Goal: Information Seeking & Learning: Learn about a topic

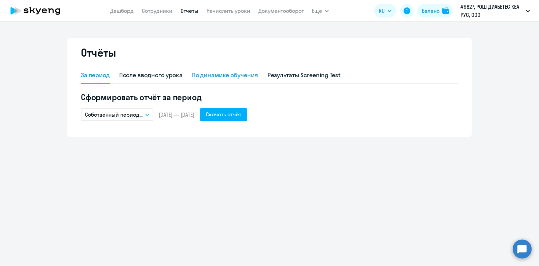
click at [222, 75] on div "По динамике обучения" at bounding box center [225, 75] width 66 height 9
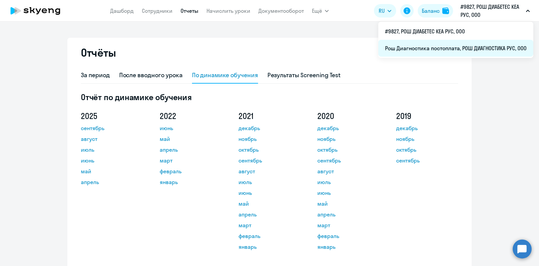
click at [451, 51] on li "Рош Диагностика постоплата, РОШ ДИАГНОСТИКА РУС, ООО" at bounding box center [455, 48] width 155 height 17
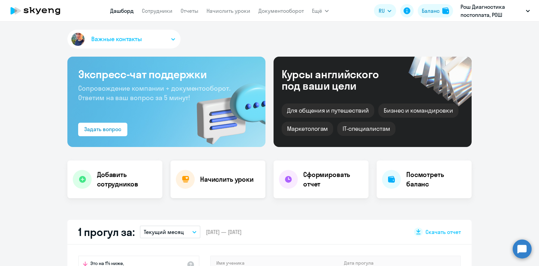
select select "30"
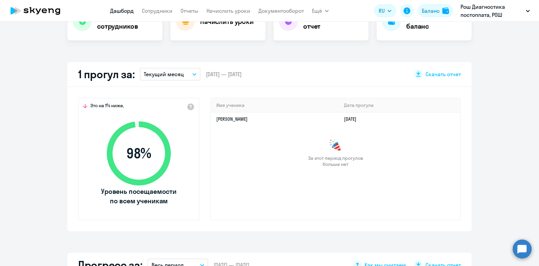
scroll to position [126, 0]
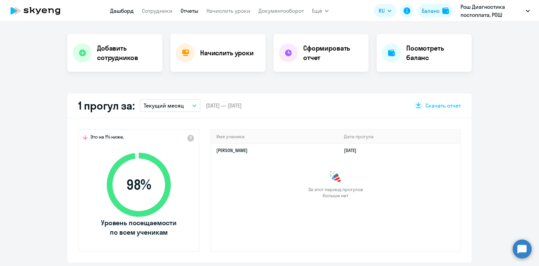
click at [195, 13] on link "Отчеты" at bounding box center [190, 10] width 18 height 7
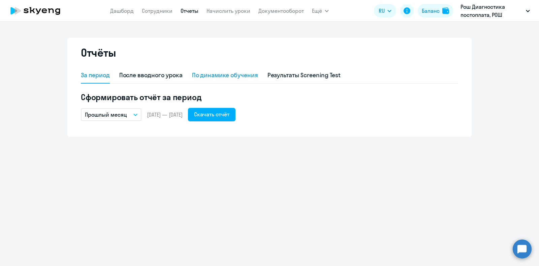
click at [234, 75] on div "По динамике обучения" at bounding box center [225, 75] width 66 height 9
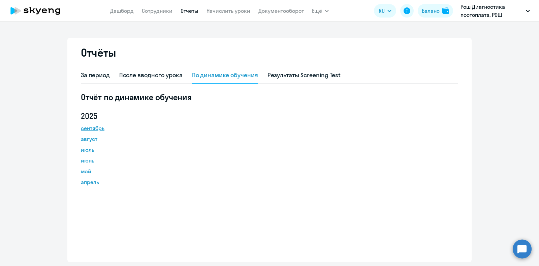
click at [93, 129] on link "сентябрь" at bounding box center [111, 128] width 61 height 8
click at [151, 11] on link "Сотрудники" at bounding box center [157, 10] width 31 height 7
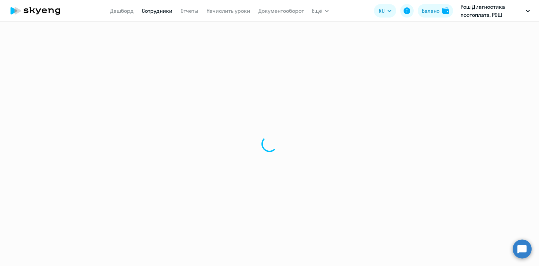
select select "30"
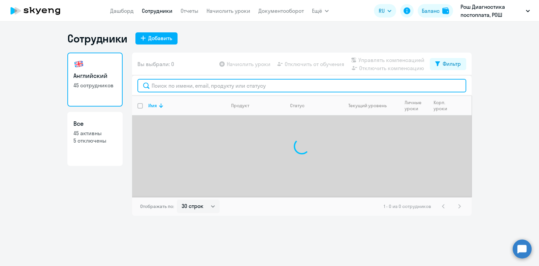
click at [236, 87] on input "text" at bounding box center [301, 85] width 329 height 13
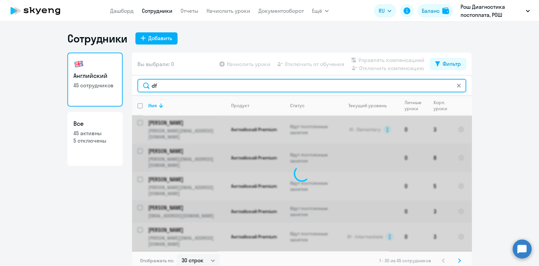
type input "d"
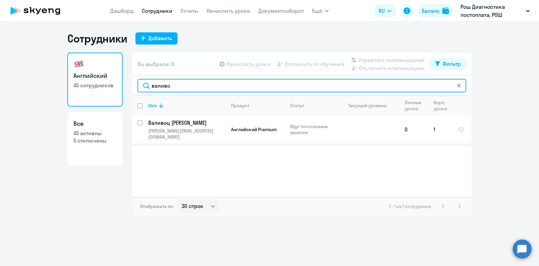
type input "валиво"
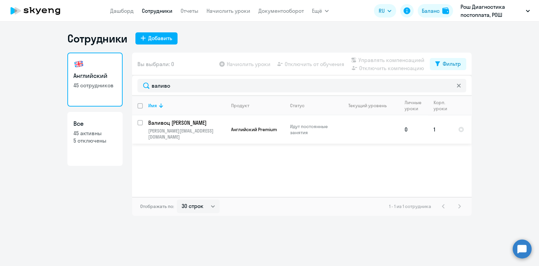
click at [181, 123] on p "Валивоц [PERSON_NAME]" at bounding box center [186, 122] width 76 height 7
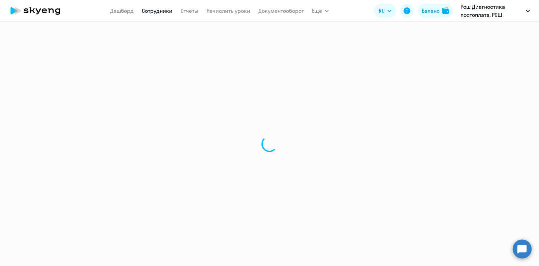
select select "english"
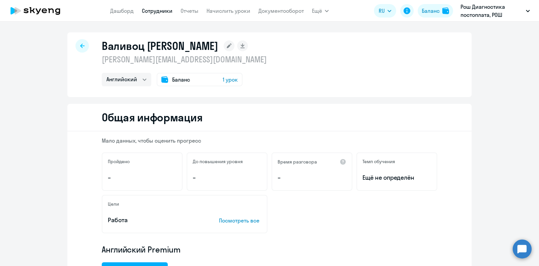
click at [80, 46] on icon at bounding box center [82, 45] width 4 height 5
select select "30"
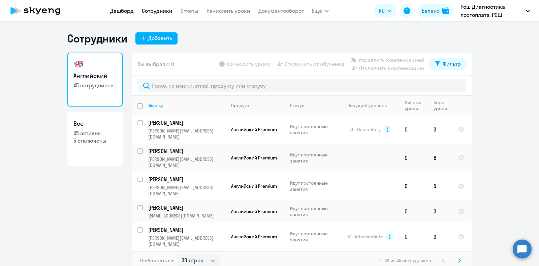
click at [115, 9] on link "Дашборд" at bounding box center [122, 10] width 24 height 7
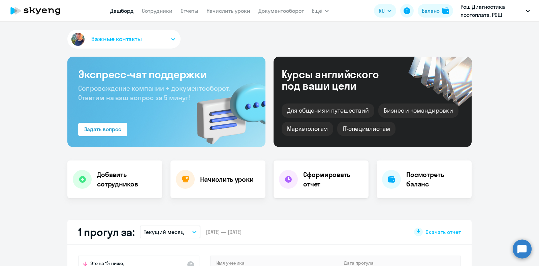
select select "30"
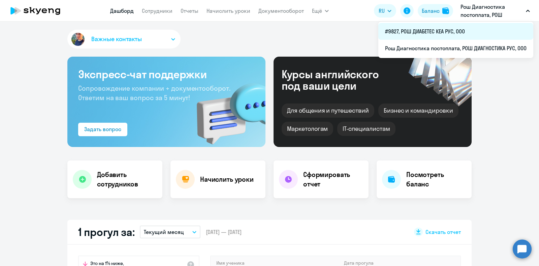
click at [449, 34] on li "#9827, РОШ ДИАБЕТЕС КЕА РУС, ООО" at bounding box center [455, 31] width 155 height 17
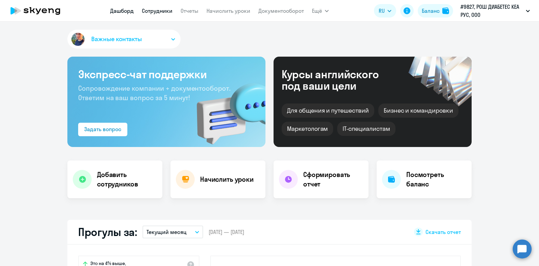
select select "30"
click at [189, 12] on link "Отчеты" at bounding box center [190, 10] width 18 height 7
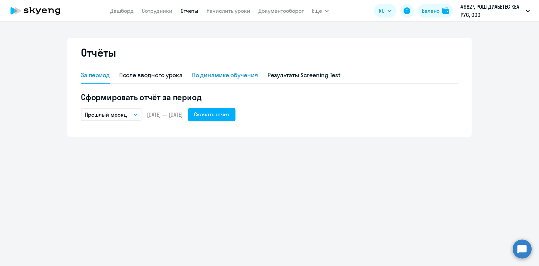
click at [235, 75] on div "По динамике обучения" at bounding box center [225, 75] width 66 height 9
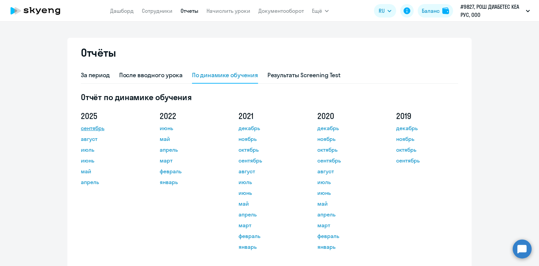
click at [99, 128] on link "сентябрь" at bounding box center [111, 128] width 61 height 8
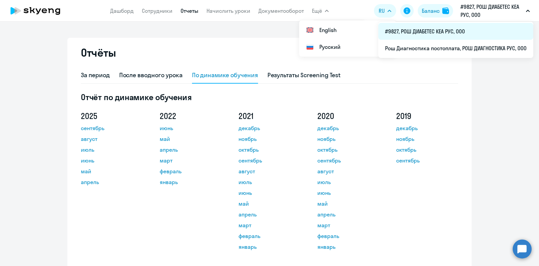
click at [444, 34] on li "#9827, РОШ ДИАБЕТЕС КЕА РУС, ООО" at bounding box center [455, 31] width 155 height 17
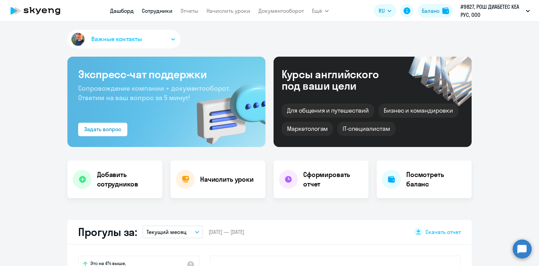
click at [150, 9] on link "Сотрудники" at bounding box center [157, 10] width 31 height 7
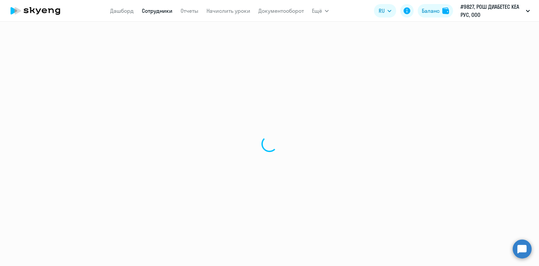
select select "30"
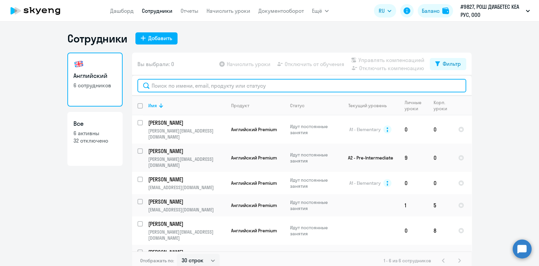
click at [179, 83] on input "text" at bounding box center [301, 85] width 329 height 13
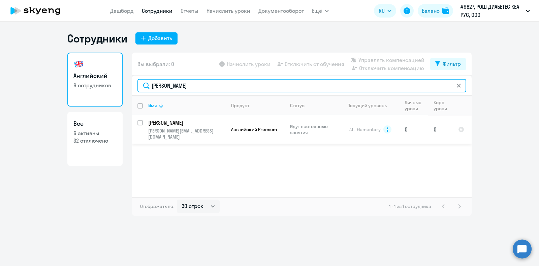
type input "[PERSON_NAME]"
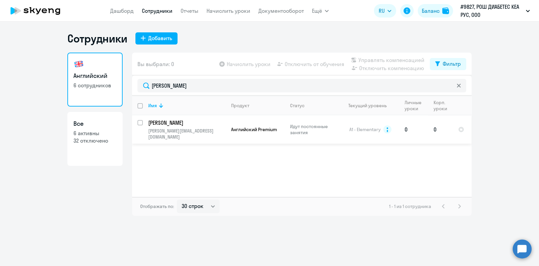
click at [307, 127] on p "Идут постоянные занятия" at bounding box center [313, 129] width 46 height 12
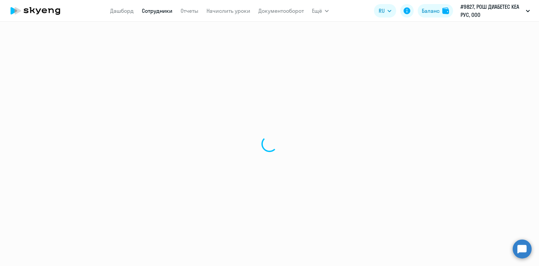
select select "english"
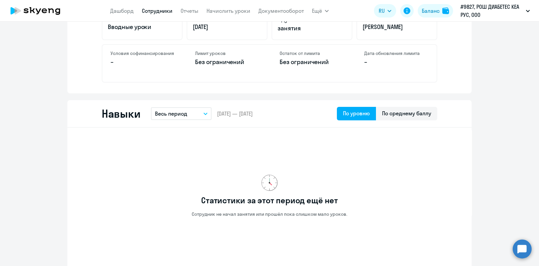
scroll to position [337, 0]
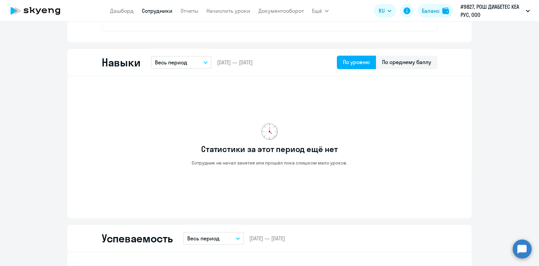
click at [199, 61] on button "Весь период" at bounding box center [181, 62] width 61 height 13
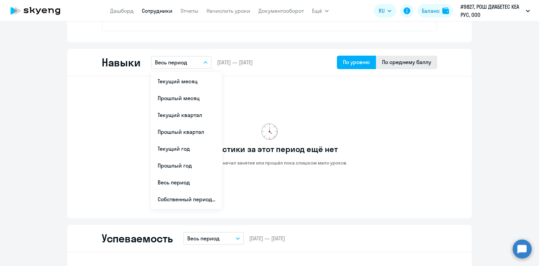
click at [431, 61] on div "По среднему баллу" at bounding box center [406, 62] width 61 height 13
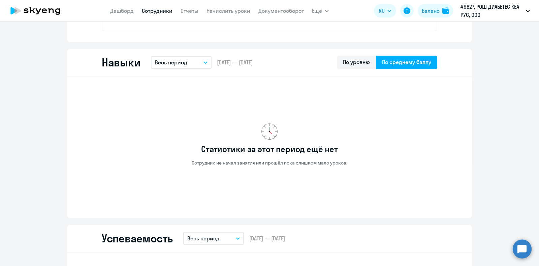
scroll to position [463, 0]
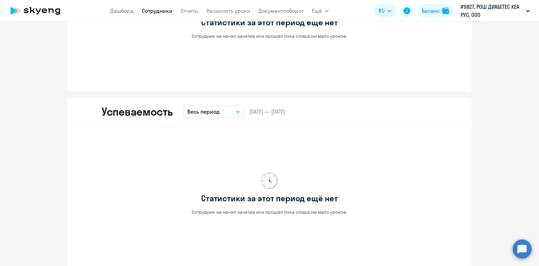
click at [237, 109] on button "Весь период" at bounding box center [213, 111] width 61 height 13
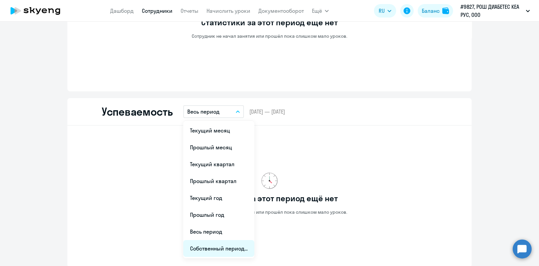
click at [211, 249] on li "Собственный период..." at bounding box center [218, 248] width 71 height 17
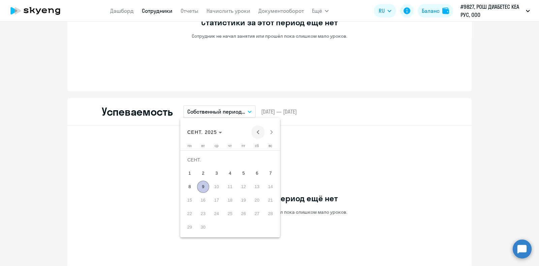
click at [257, 132] on span "Previous month" at bounding box center [257, 131] width 13 height 13
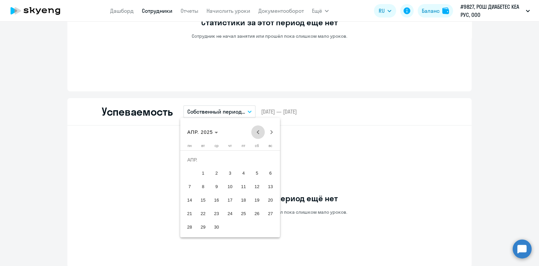
click at [257, 132] on span "Previous month" at bounding box center [257, 131] width 13 height 13
click at [271, 132] on span "Next month" at bounding box center [271, 131] width 13 height 13
click at [201, 173] on span "1" at bounding box center [203, 173] width 12 height 12
click at [271, 133] on span "Next month" at bounding box center [271, 131] width 13 height 13
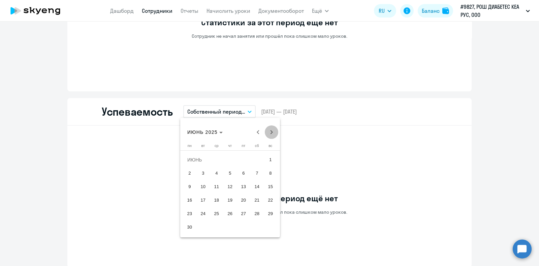
click at [271, 133] on span "Next month" at bounding box center [271, 131] width 13 height 13
click at [202, 186] on span "9" at bounding box center [203, 187] width 12 height 12
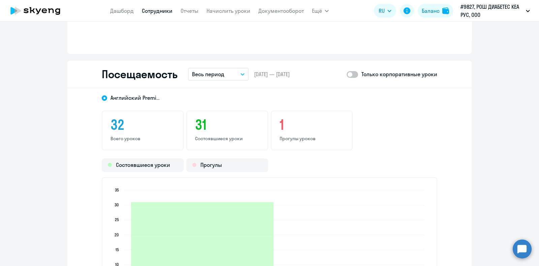
scroll to position [674, 0]
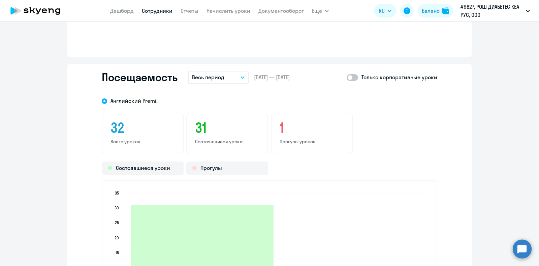
click at [348, 77] on span at bounding box center [352, 77] width 11 height 7
click at [347, 77] on input "checkbox" at bounding box center [346, 77] width 0 height 0
checkbox input "true"
click at [239, 75] on button "Весь период" at bounding box center [218, 77] width 61 height 13
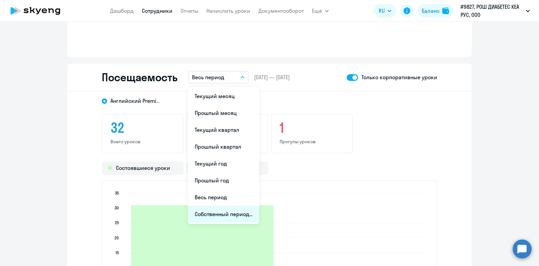
click at [222, 211] on li "Собственный период..." at bounding box center [223, 214] width 71 height 17
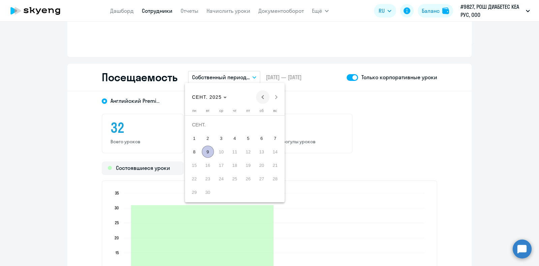
click at [263, 100] on span "Previous month" at bounding box center [262, 96] width 13 height 13
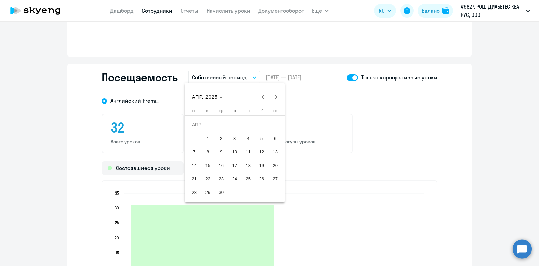
click at [204, 140] on span "1" at bounding box center [208, 138] width 12 height 12
click at [276, 97] on span "Next month" at bounding box center [276, 96] width 13 height 13
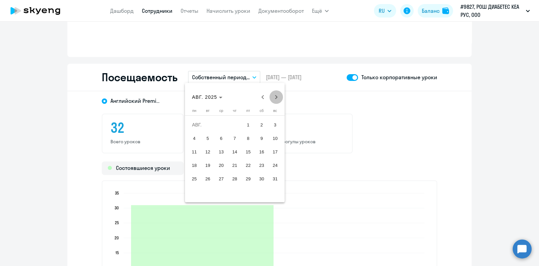
click at [276, 97] on span "Next month" at bounding box center [276, 96] width 13 height 13
click at [206, 148] on span "9" at bounding box center [208, 152] width 12 height 12
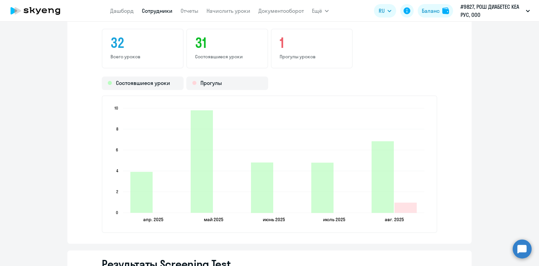
scroll to position [842, 0]
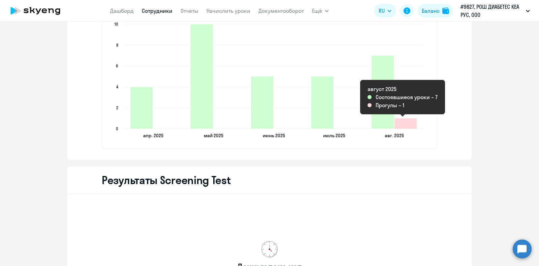
click at [403, 124] on icon "2025-08-17T21:00:00.000Z Прогулы 1" at bounding box center [406, 123] width 22 height 10
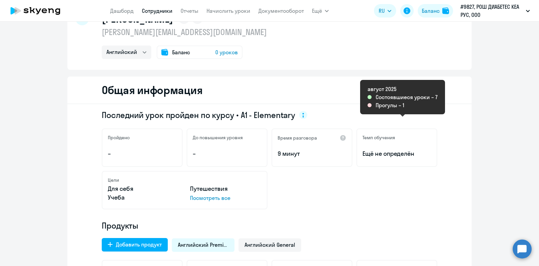
scroll to position [0, 0]
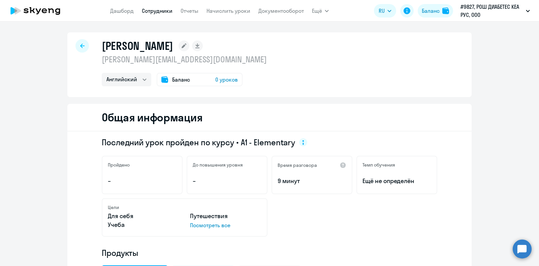
click at [80, 48] on icon at bounding box center [82, 45] width 4 height 5
select select "30"
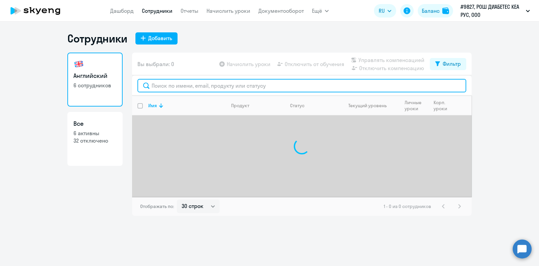
click at [173, 84] on input "text" at bounding box center [301, 85] width 329 height 13
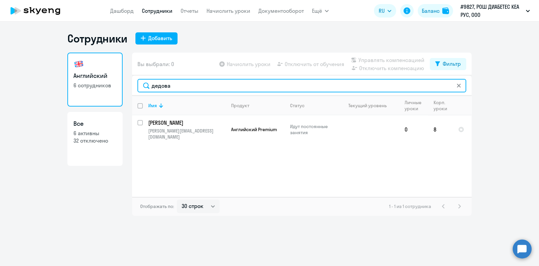
drag, startPoint x: 182, startPoint y: 86, endPoint x: 156, endPoint y: 85, distance: 26.6
click at [156, 85] on input "дедова" at bounding box center [301, 85] width 329 height 13
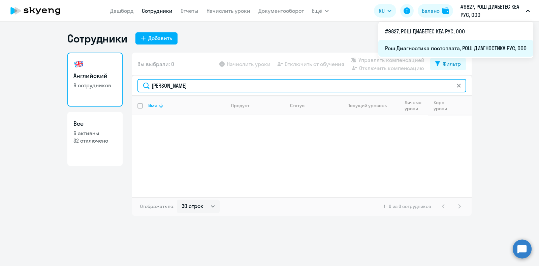
type input "[PERSON_NAME]"
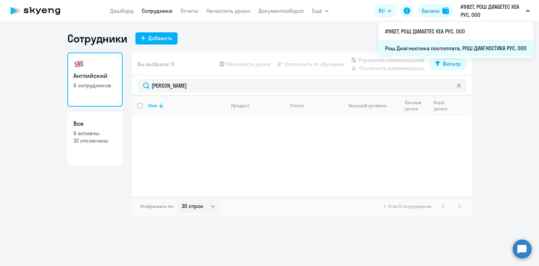
click at [428, 47] on li "Рош Диагностика постоплата, РОШ ДИАГНОСТИКА РУС, ООО" at bounding box center [455, 48] width 155 height 17
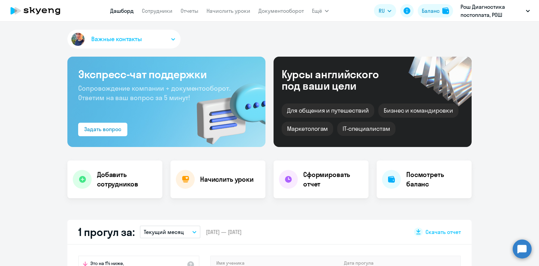
select select "30"
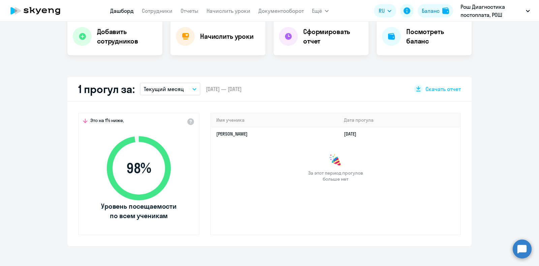
scroll to position [84, 0]
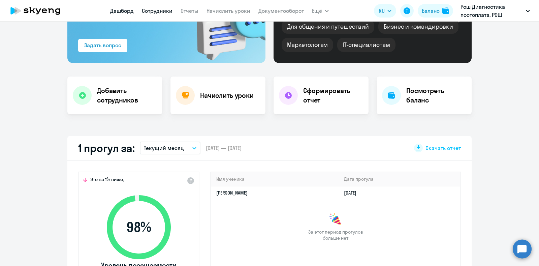
click at [153, 11] on link "Сотрудники" at bounding box center [157, 10] width 31 height 7
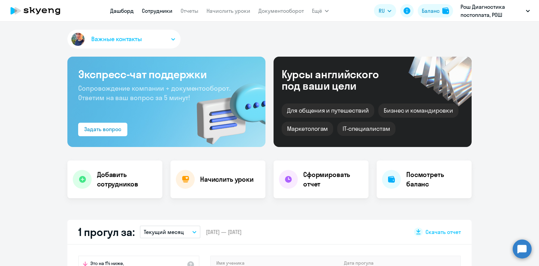
select select "30"
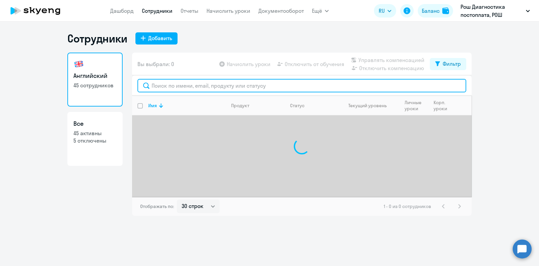
click at [187, 82] on input "text" at bounding box center [301, 85] width 329 height 13
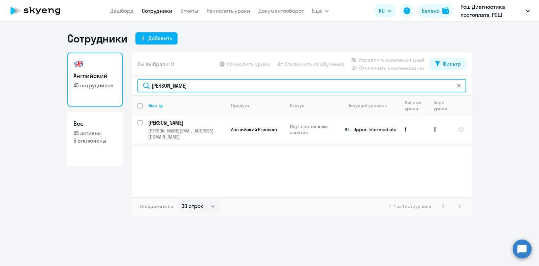
type input "[PERSON_NAME]"
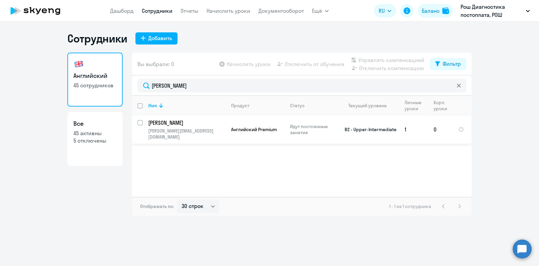
click at [192, 122] on p "[PERSON_NAME]" at bounding box center [186, 122] width 76 height 7
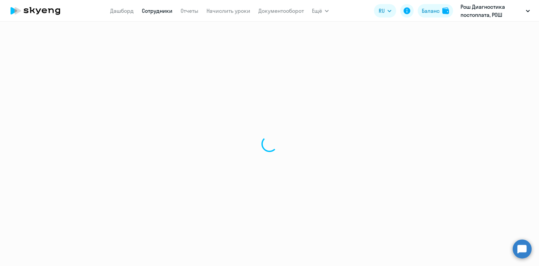
select select "english"
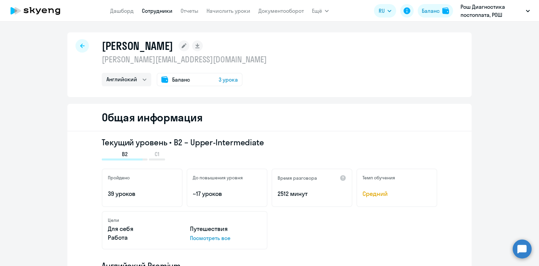
click at [221, 79] on span "3 урока" at bounding box center [228, 79] width 19 height 8
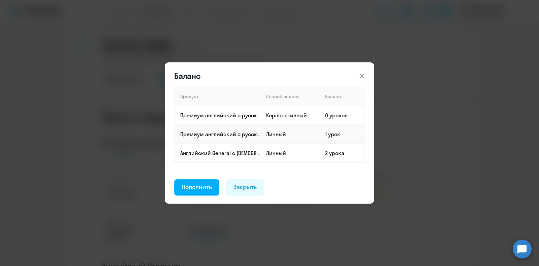
click at [366, 78] on icon at bounding box center [362, 76] width 8 height 8
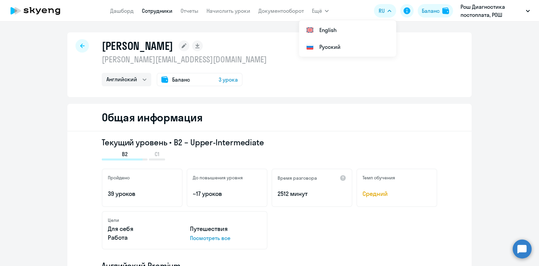
click at [76, 48] on div at bounding box center [81, 45] width 13 height 13
select select "30"
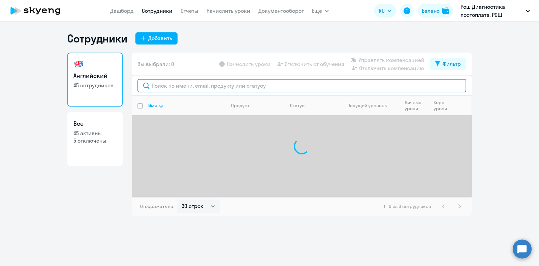
click at [194, 87] on input "text" at bounding box center [301, 85] width 329 height 13
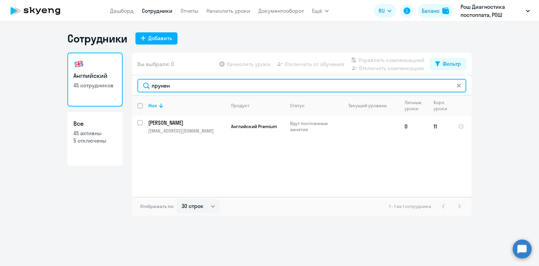
drag, startPoint x: 174, startPoint y: 85, endPoint x: 142, endPoint y: 83, distance: 32.1
click at [142, 83] on input "прунен" at bounding box center [301, 85] width 329 height 13
drag, startPoint x: 175, startPoint y: 84, endPoint x: 124, endPoint y: 82, distance: 50.9
click at [124, 82] on div "Английский 45 сотрудников Все 45 активны 5 отключены Вы выбрали: 0 Начислить ур…" at bounding box center [269, 134] width 404 height 163
drag, startPoint x: 192, startPoint y: 84, endPoint x: 121, endPoint y: 85, distance: 70.8
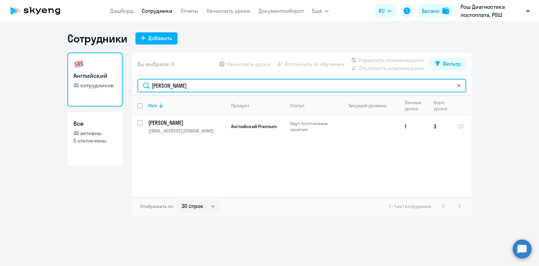
click at [121, 85] on div "Английский 45 сотрудников Все 45 активны 5 отключены Вы выбрали: 0 Начислить ур…" at bounding box center [269, 134] width 404 height 163
drag, startPoint x: 177, startPoint y: 85, endPoint x: 120, endPoint y: 76, distance: 57.5
click at [120, 76] on div "Английский 45 сотрудников Все 45 активны 5 отключены Вы выбрали: 0 Начислить ур…" at bounding box center [269, 134] width 404 height 163
type input "доброного"
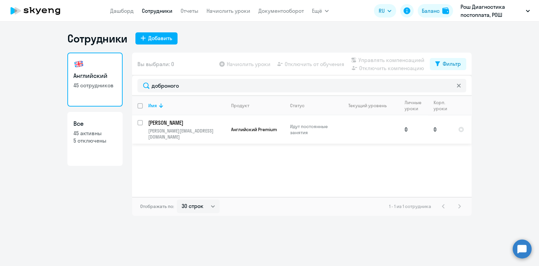
click at [346, 122] on td at bounding box center [368, 129] width 63 height 28
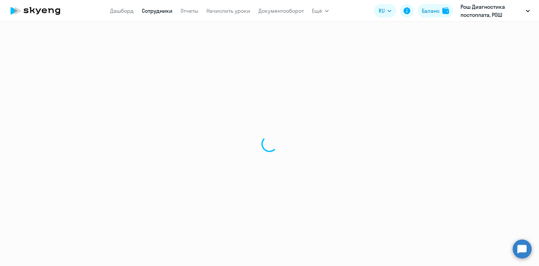
select select "english"
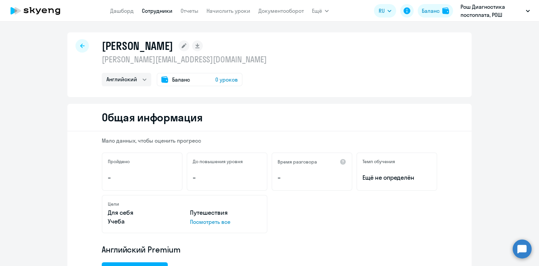
click at [223, 80] on span "0 уроков" at bounding box center [226, 79] width 23 height 8
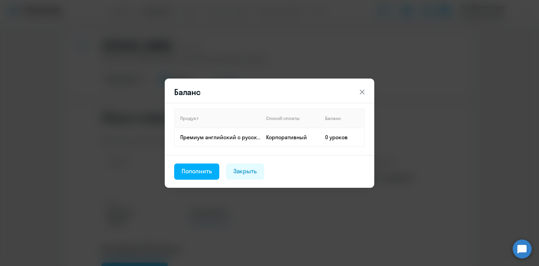
click at [362, 92] on icon at bounding box center [362, 91] width 5 height 5
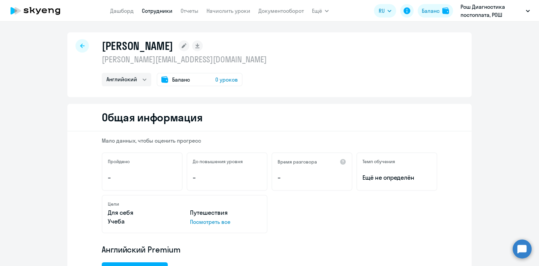
click at [78, 48] on div at bounding box center [81, 45] width 13 height 13
select select "30"
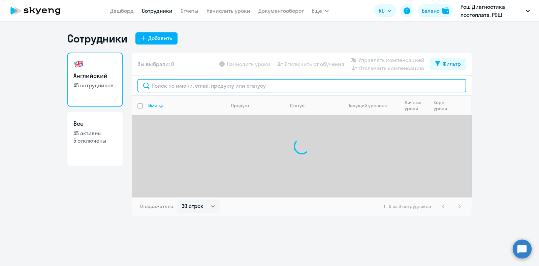
click at [190, 86] on input "text" at bounding box center [301, 85] width 329 height 13
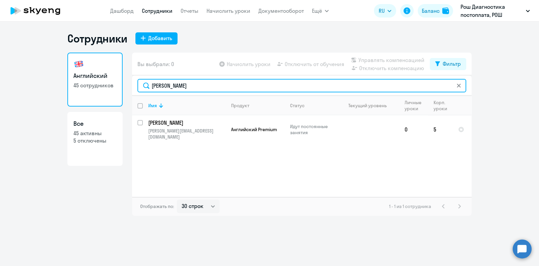
drag, startPoint x: 180, startPoint y: 86, endPoint x: 132, endPoint y: 86, distance: 47.5
click at [132, 86] on div "[PERSON_NAME]" at bounding box center [302, 85] width 340 height 20
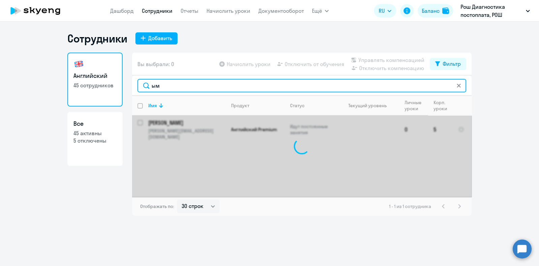
type input "ы"
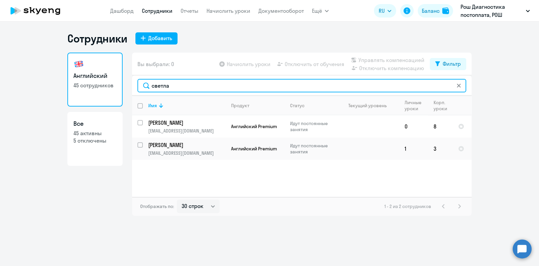
drag, startPoint x: 174, startPoint y: 87, endPoint x: 135, endPoint y: 84, distance: 38.5
click at [135, 84] on div "светла" at bounding box center [302, 85] width 340 height 20
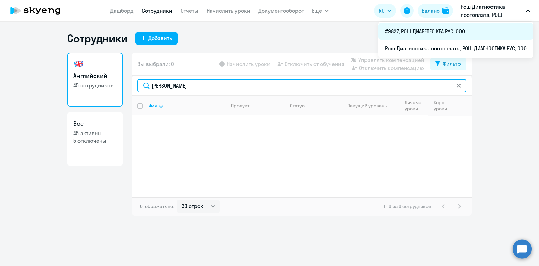
type input "[PERSON_NAME]"
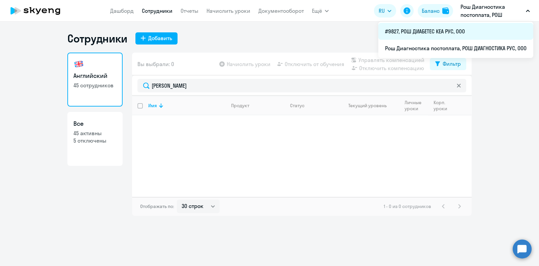
click at [440, 27] on li "#9827, РОШ ДИАБЕТЕС КЕА РУС, ООО" at bounding box center [455, 31] width 155 height 17
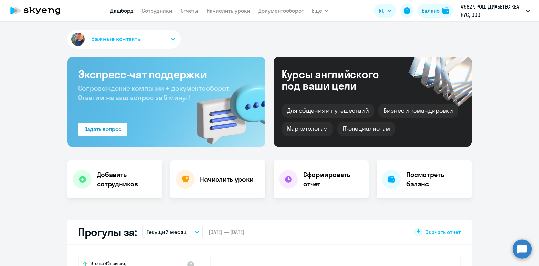
select select "30"
click at [150, 10] on link "Сотрудники" at bounding box center [157, 10] width 31 height 7
select select "30"
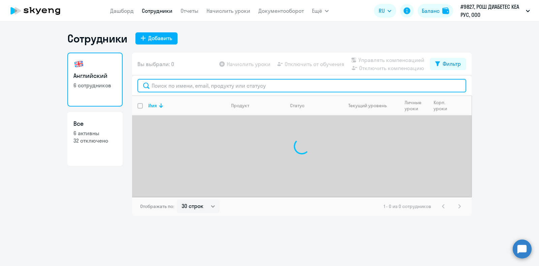
click at [176, 86] on input "text" at bounding box center [301, 85] width 329 height 13
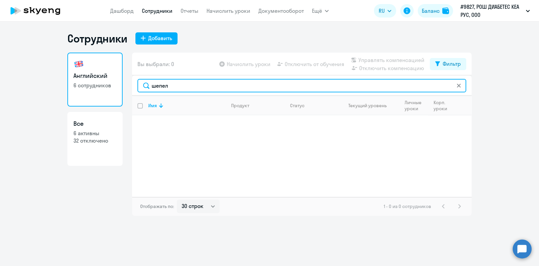
type input "шепел"
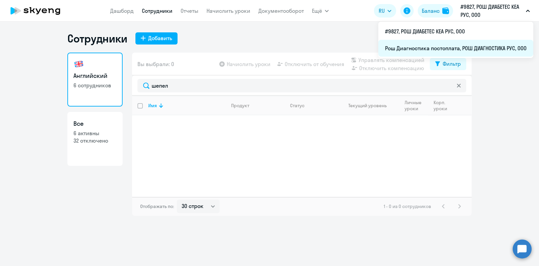
click at [441, 48] on li "Рош Диагностика постоплата, РОШ ДИАГНОСТИКА РУС, ООО" at bounding box center [455, 48] width 155 height 17
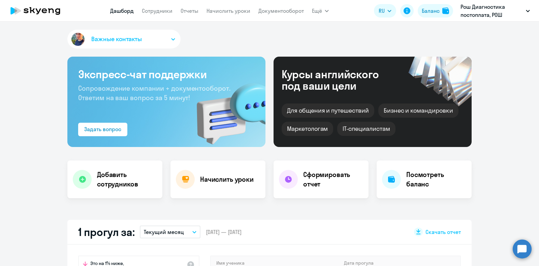
select select "30"
click at [155, 11] on link "Сотрудники" at bounding box center [157, 10] width 31 height 7
select select "30"
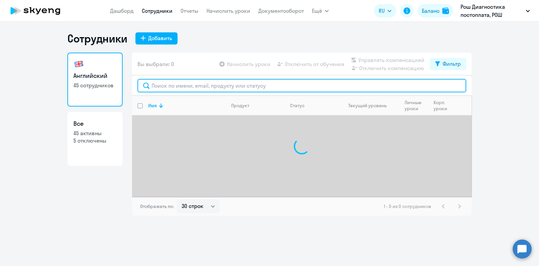
click at [161, 87] on input "text" at bounding box center [301, 85] width 329 height 13
paste input "Schepelina [PERSON_NAME]"
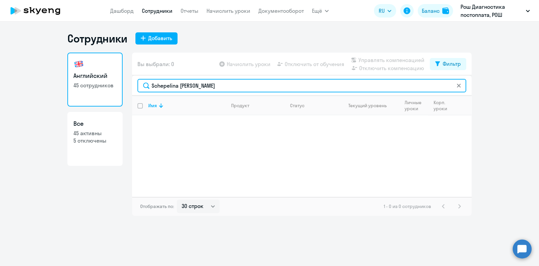
click at [216, 85] on input "Schepelina [PERSON_NAME]" at bounding box center [301, 85] width 329 height 13
drag, startPoint x: 216, startPoint y: 85, endPoint x: 185, endPoint y: 82, distance: 31.8
click at [185, 82] on input "Schepelina [PERSON_NAME]" at bounding box center [301, 85] width 329 height 13
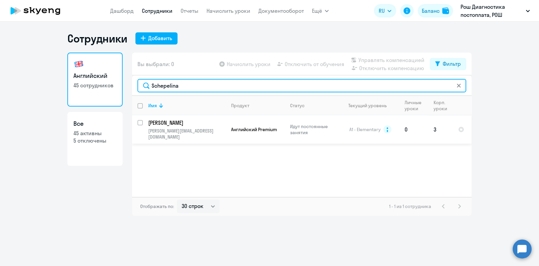
type input "Schepelina"
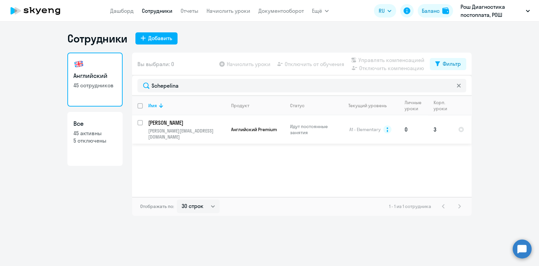
click at [197, 123] on p "[PERSON_NAME]" at bounding box center [186, 122] width 76 height 7
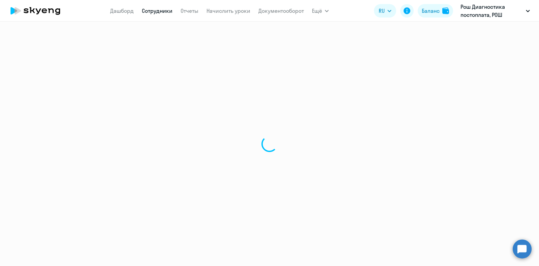
select select "english"
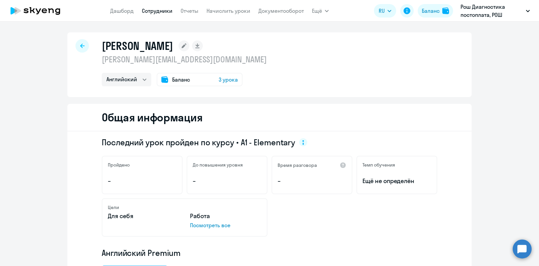
click at [224, 76] on span "3 урока" at bounding box center [228, 79] width 19 height 8
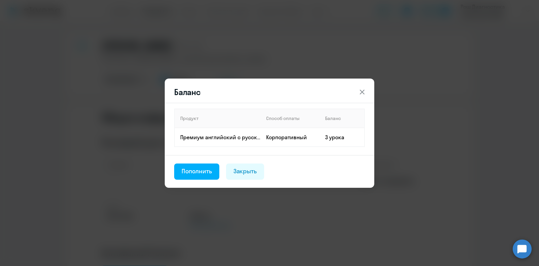
click at [361, 91] on icon at bounding box center [362, 91] width 5 height 5
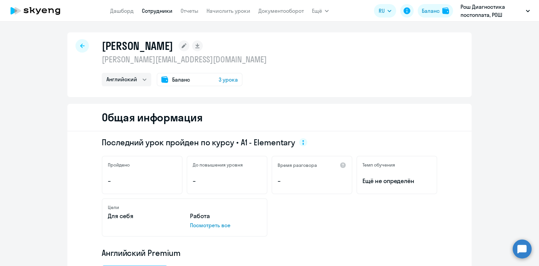
click at [80, 46] on icon at bounding box center [82, 45] width 4 height 4
select select "30"
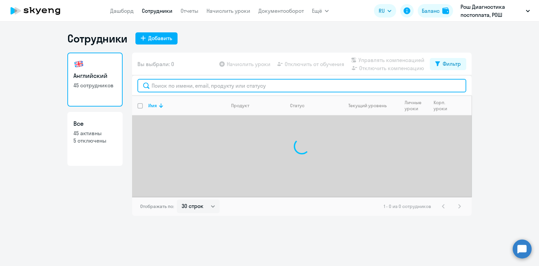
click at [172, 87] on input "text" at bounding box center [301, 85] width 329 height 13
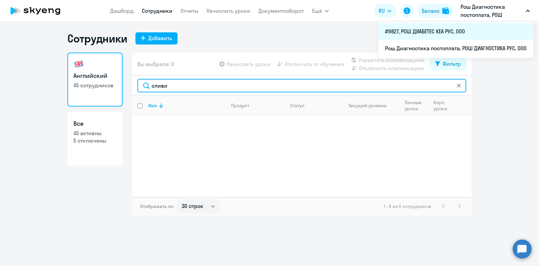
type input "сливи"
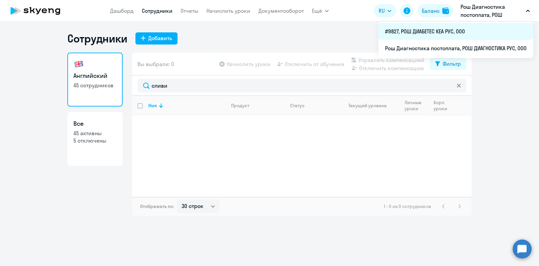
click at [461, 36] on li "#9827, РОШ ДИАБЕТЕС КЕА РУС, ООО" at bounding box center [455, 31] width 155 height 17
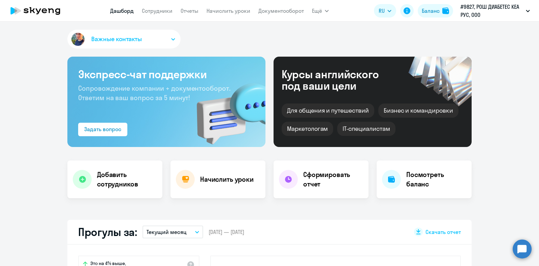
select select "30"
click at [161, 14] on app-menu-item-link "Сотрудники" at bounding box center [157, 11] width 31 height 8
click at [161, 12] on link "Сотрудники" at bounding box center [157, 10] width 31 height 7
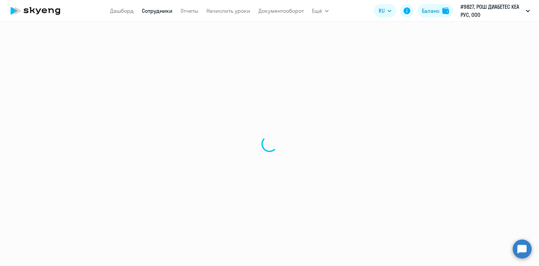
select select "30"
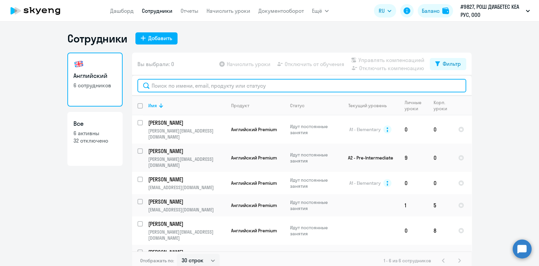
click at [165, 84] on input "text" at bounding box center [301, 85] width 329 height 13
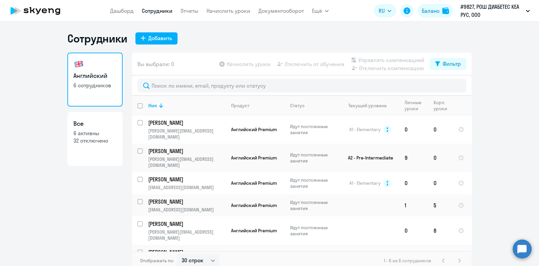
click at [81, 122] on h3 "Все" at bounding box center [94, 123] width 43 height 9
select select "30"
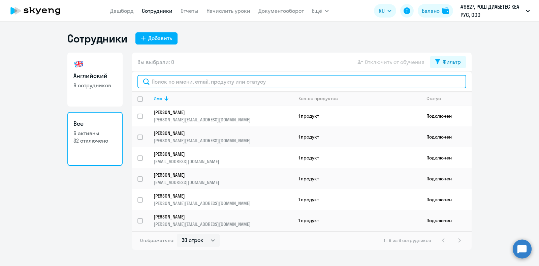
click at [194, 83] on input "text" at bounding box center [301, 81] width 329 height 13
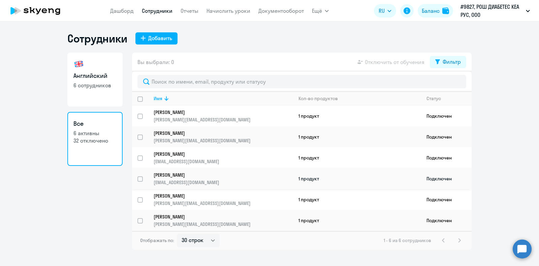
click at [199, 176] on p "[PERSON_NAME]" at bounding box center [219, 175] width 130 height 6
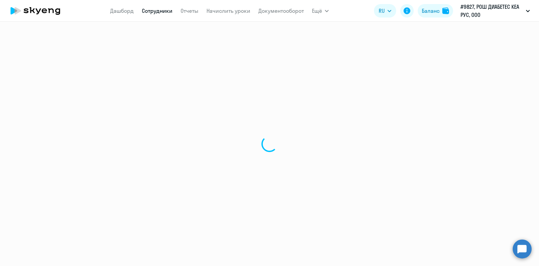
select select "english"
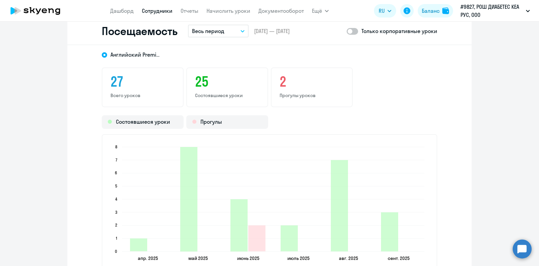
scroll to position [758, 0]
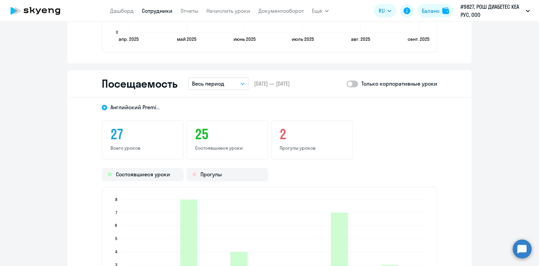
click at [352, 84] on span at bounding box center [352, 84] width 11 height 7
click at [347, 84] on input "checkbox" at bounding box center [346, 84] width 0 height 0
checkbox input "true"
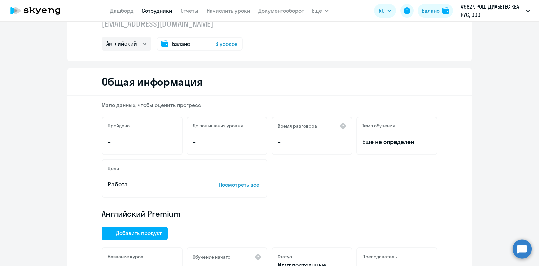
scroll to position [0, 0]
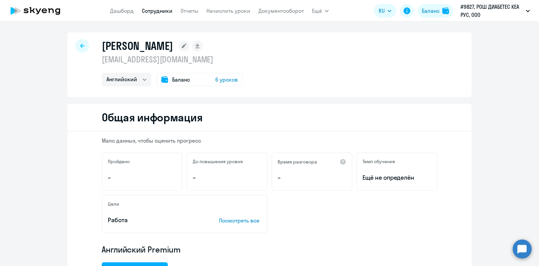
click at [229, 79] on span "6 уроков" at bounding box center [226, 79] width 23 height 8
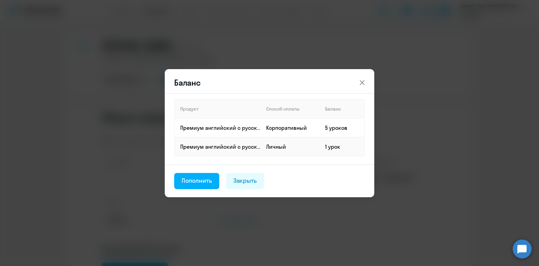
click at [367, 77] on button at bounding box center [362, 82] width 13 height 13
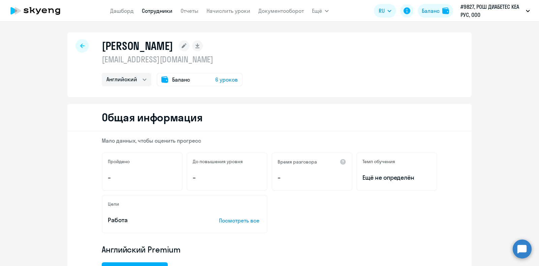
click at [75, 45] on div at bounding box center [81, 45] width 13 height 13
select select "30"
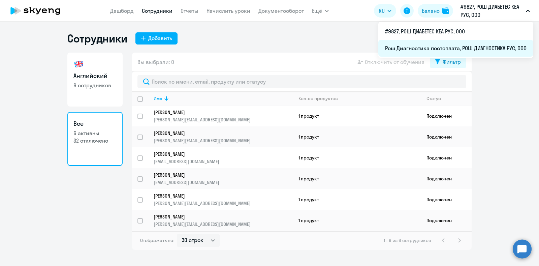
click at [438, 46] on li "Рош Диагностика постоплата, РОШ ДИАГНОСТИКА РУС, ООО" at bounding box center [455, 48] width 155 height 17
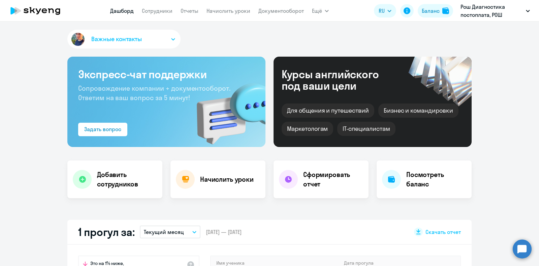
select select "30"
click at [163, 14] on link "Сотрудники" at bounding box center [157, 10] width 31 height 7
select select "30"
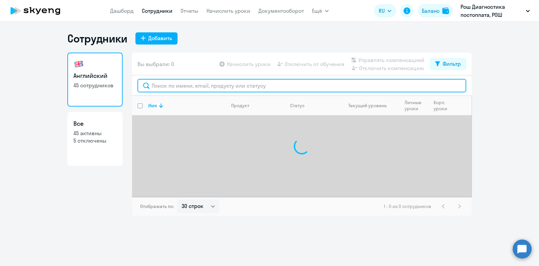
click at [180, 84] on input "text" at bounding box center [301, 85] width 329 height 13
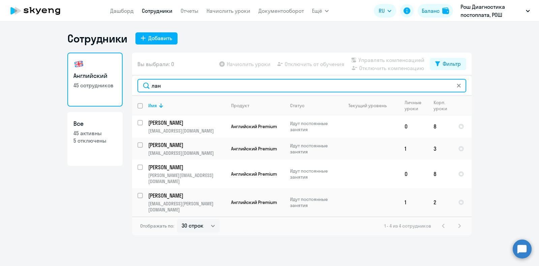
drag, startPoint x: 177, startPoint y: 83, endPoint x: 149, endPoint y: 80, distance: 28.5
click at [145, 80] on input "лан" at bounding box center [301, 85] width 329 height 13
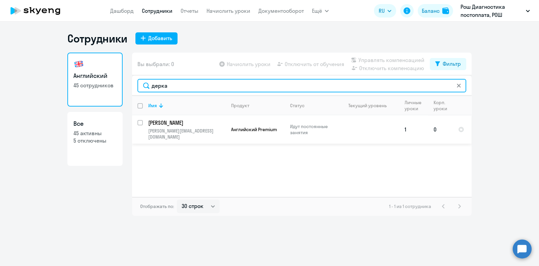
type input "дерка"
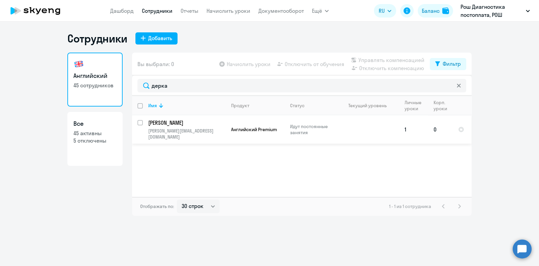
click at [171, 122] on p "[PERSON_NAME]" at bounding box center [186, 122] width 76 height 7
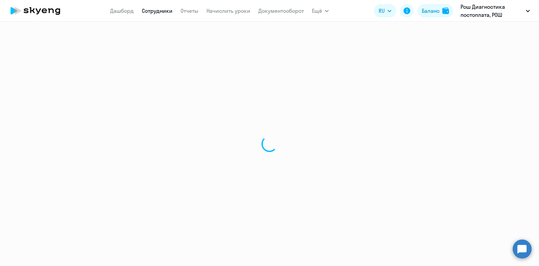
select select "english"
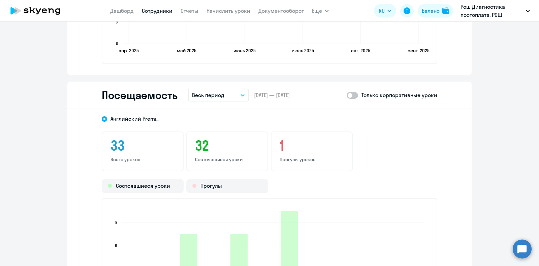
scroll to position [758, 0]
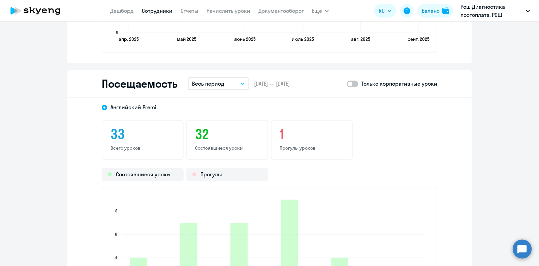
click at [347, 85] on span at bounding box center [352, 84] width 11 height 7
click at [347, 84] on input "checkbox" at bounding box center [346, 84] width 0 height 0
checkbox input "true"
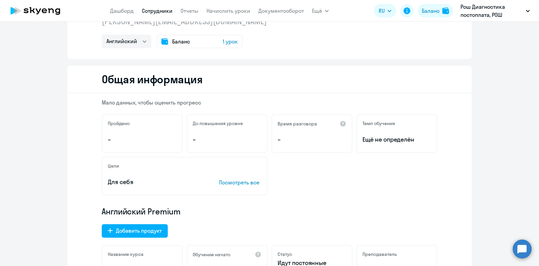
scroll to position [0, 0]
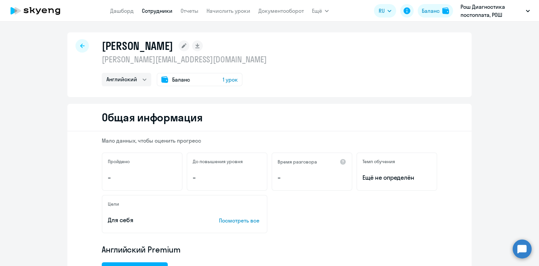
click at [80, 45] on icon at bounding box center [82, 45] width 4 height 4
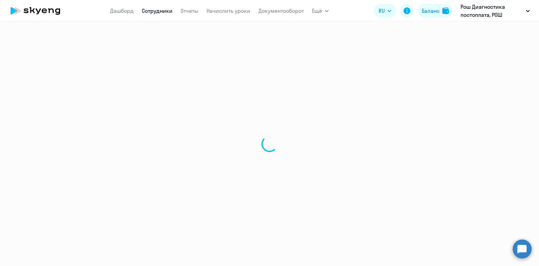
select select "30"
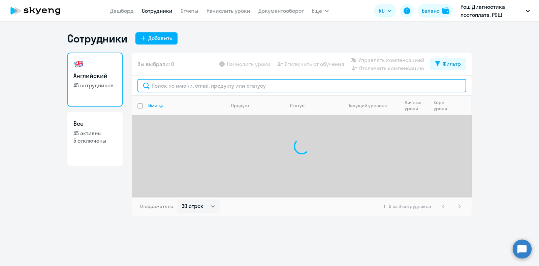
click at [174, 87] on input "text" at bounding box center [301, 85] width 329 height 13
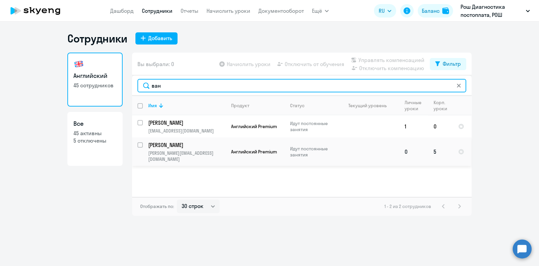
type input "ван"
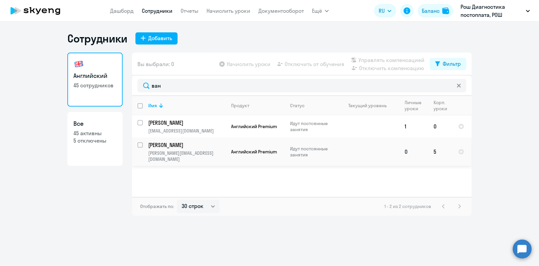
click at [349, 150] on td at bounding box center [368, 151] width 63 height 28
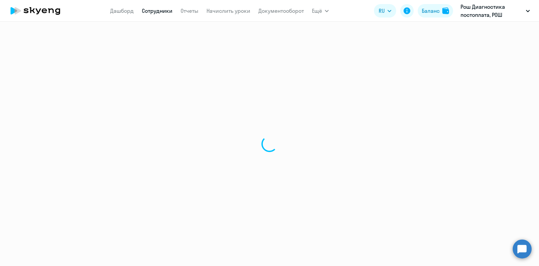
select select "english"
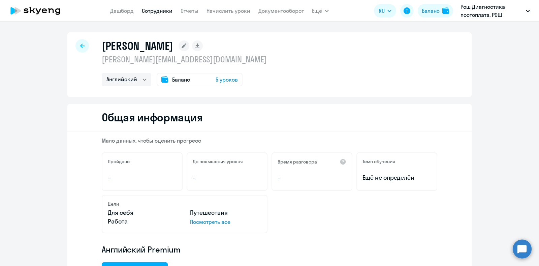
click at [82, 44] on div at bounding box center [81, 45] width 13 height 13
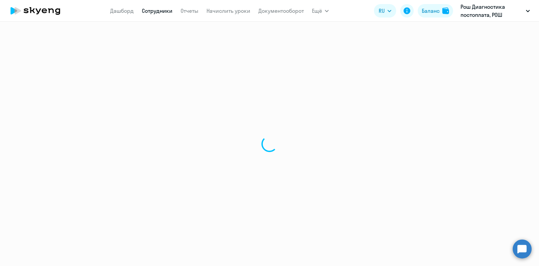
select select "30"
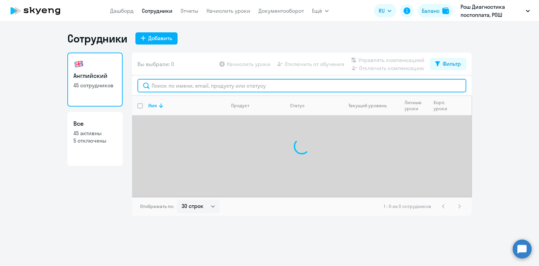
click at [205, 88] on input "text" at bounding box center [301, 85] width 329 height 13
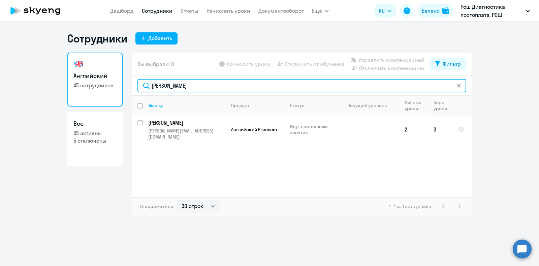
drag, startPoint x: 176, startPoint y: 87, endPoint x: 156, endPoint y: 87, distance: 19.2
click at [156, 87] on input "[PERSON_NAME]" at bounding box center [301, 85] width 329 height 13
drag, startPoint x: 174, startPoint y: 84, endPoint x: 142, endPoint y: 85, distance: 32.0
click at [142, 85] on input "маслен" at bounding box center [301, 85] width 329 height 13
type input "[PERSON_NAME]"
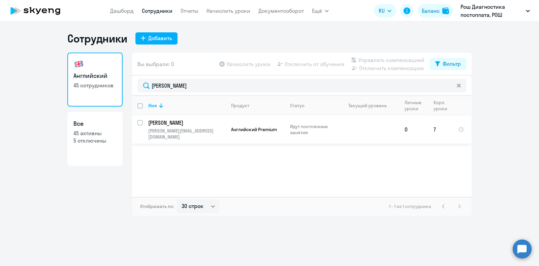
click at [195, 128] on p "[PERSON_NAME][EMAIL_ADDRESS][DOMAIN_NAME]" at bounding box center [186, 134] width 77 height 12
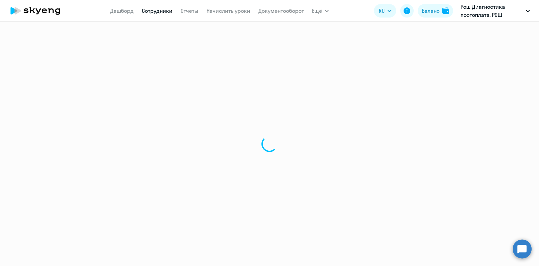
select select "english"
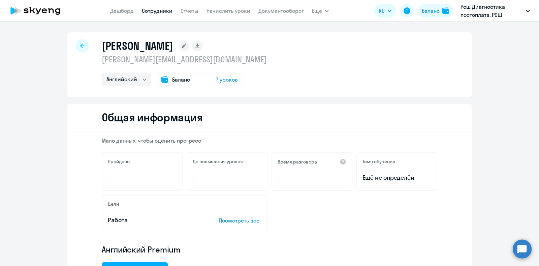
click at [227, 80] on span "7 уроков" at bounding box center [227, 79] width 22 height 8
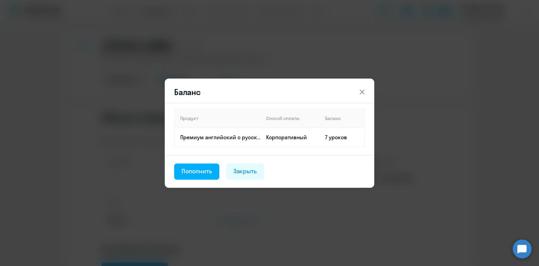
click at [363, 92] on icon at bounding box center [362, 91] width 5 height 5
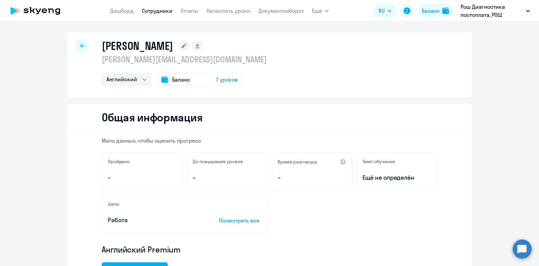
click at [83, 43] on div at bounding box center [81, 45] width 13 height 13
select select "30"
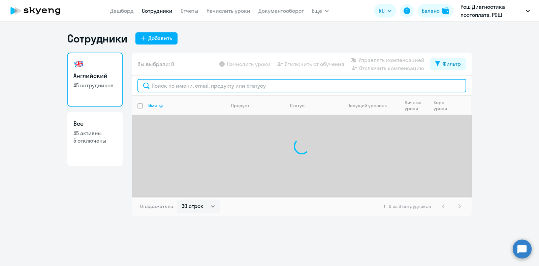
click at [170, 88] on input "text" at bounding box center [301, 85] width 329 height 13
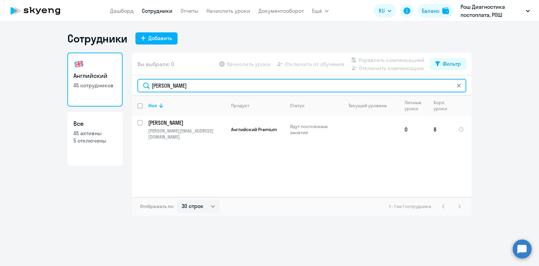
type input "[PERSON_NAME]"
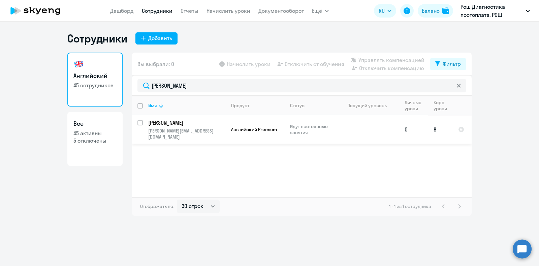
click at [189, 127] on td "[PERSON_NAME] [PERSON_NAME][EMAIL_ADDRESS][DOMAIN_NAME]" at bounding box center [184, 129] width 83 height 28
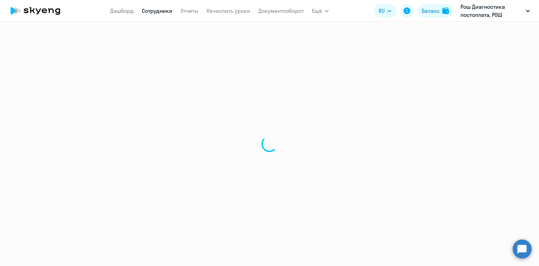
select select "english"
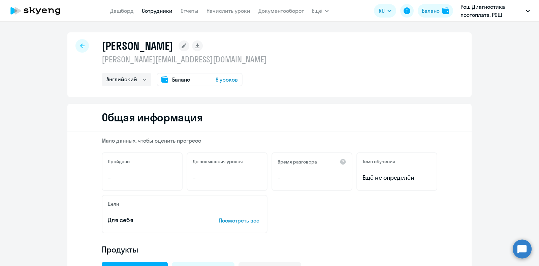
click at [80, 44] on icon at bounding box center [82, 45] width 4 height 5
select select "30"
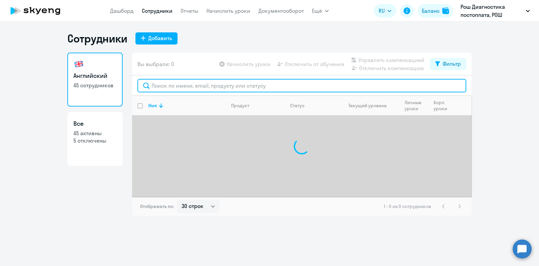
click at [175, 90] on input "text" at bounding box center [301, 85] width 329 height 13
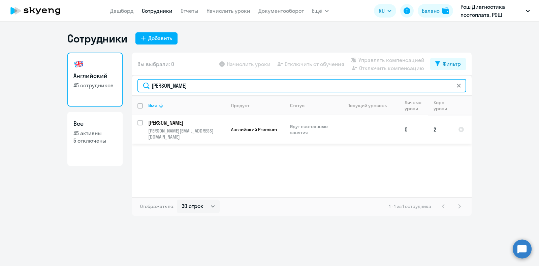
type input "[PERSON_NAME]"
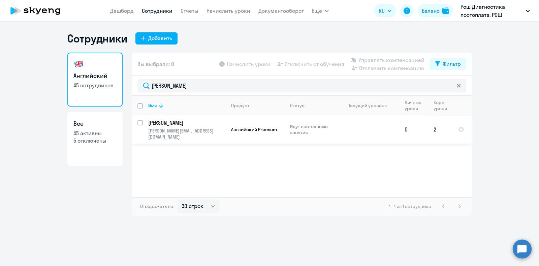
click at [196, 130] on p "[PERSON_NAME][EMAIL_ADDRESS][DOMAIN_NAME]" at bounding box center [186, 134] width 77 height 12
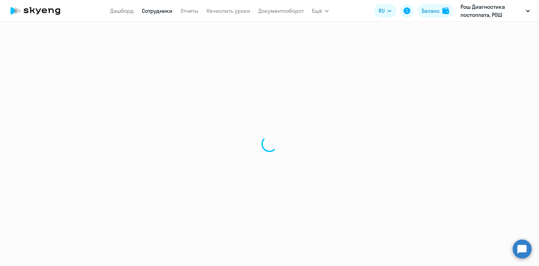
select select "english"
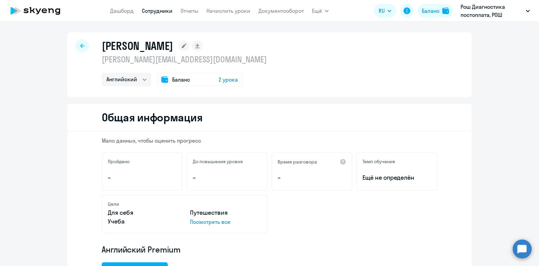
click at [81, 46] on div at bounding box center [81, 45] width 13 height 13
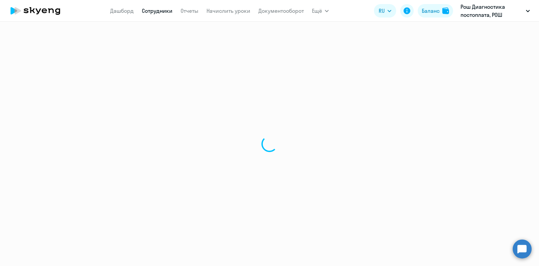
select select "30"
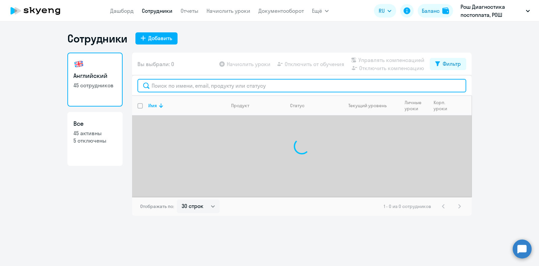
click at [190, 85] on input "text" at bounding box center [301, 85] width 329 height 13
paste input "[PERSON_NAME]"
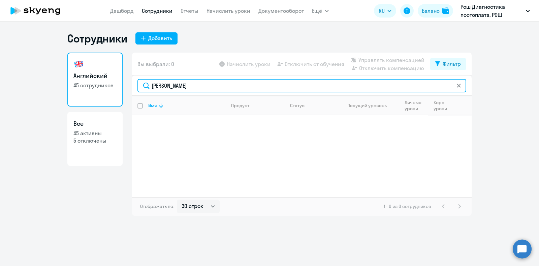
drag, startPoint x: 207, startPoint y: 89, endPoint x: 181, endPoint y: 87, distance: 26.1
click at [181, 87] on input "[PERSON_NAME]" at bounding box center [301, 85] width 329 height 13
type input "Mayurnikova"
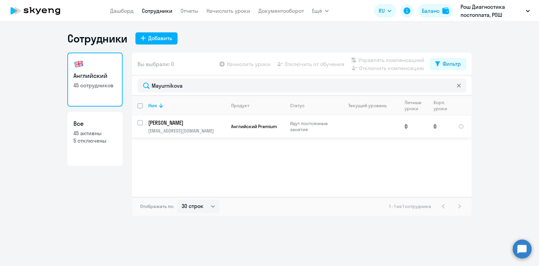
click at [197, 126] on p "[PERSON_NAME]" at bounding box center [186, 122] width 76 height 7
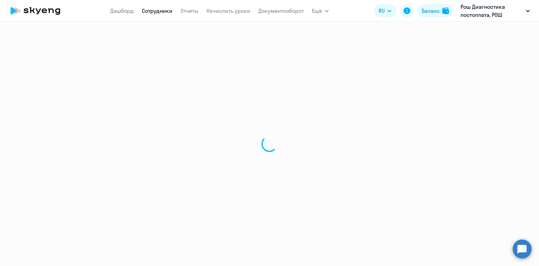
select select "english"
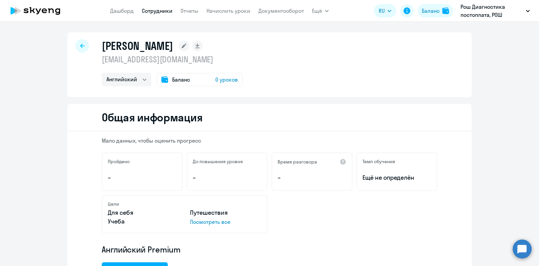
click at [75, 43] on div at bounding box center [81, 45] width 13 height 13
select select "30"
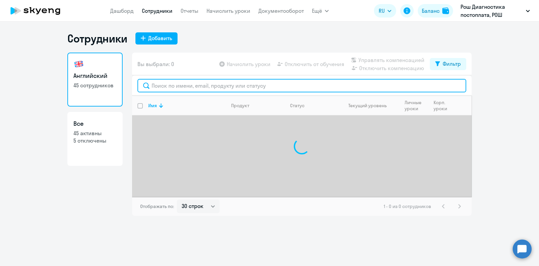
click at [179, 86] on input "text" at bounding box center [301, 85] width 329 height 13
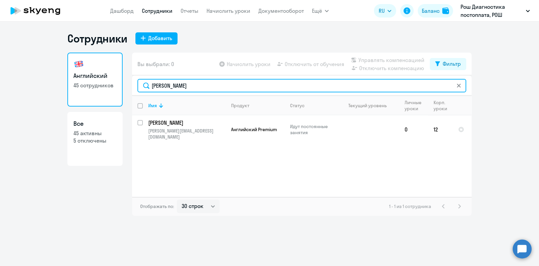
type input "[PERSON_NAME]"
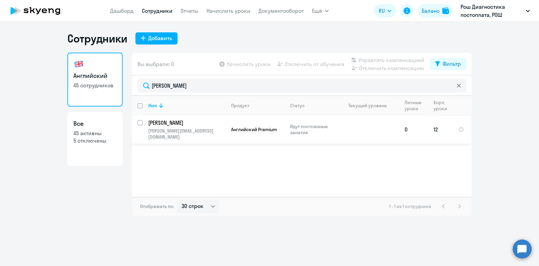
click at [173, 118] on td "[PERSON_NAME] [PERSON_NAME][EMAIL_ADDRESS][DOMAIN_NAME]" at bounding box center [184, 129] width 83 height 28
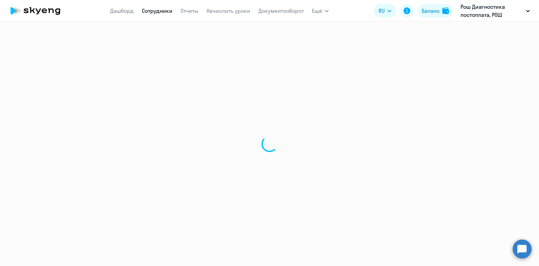
select select "english"
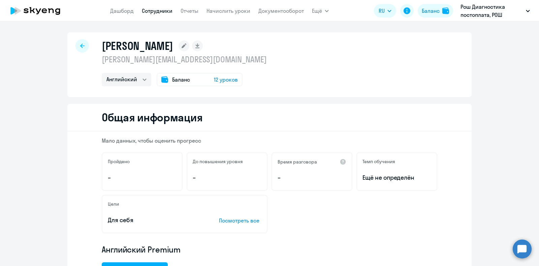
click at [80, 44] on icon at bounding box center [82, 45] width 4 height 5
select select "30"
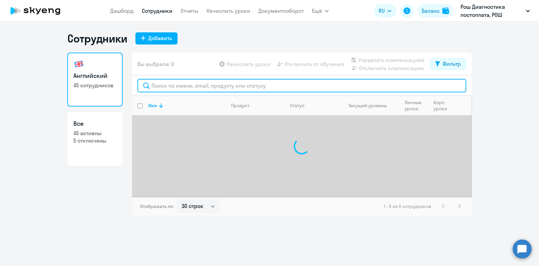
click at [176, 84] on input "text" at bounding box center [301, 85] width 329 height 13
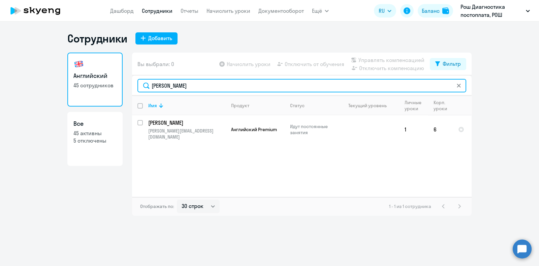
drag, startPoint x: 181, startPoint y: 87, endPoint x: 119, endPoint y: 86, distance: 61.7
click at [118, 87] on div "Английский 45 сотрудников Все 45 активны 5 отключены Вы выбрали: 0 Начислить ур…" at bounding box center [269, 134] width 404 height 163
type input "грибоедова"
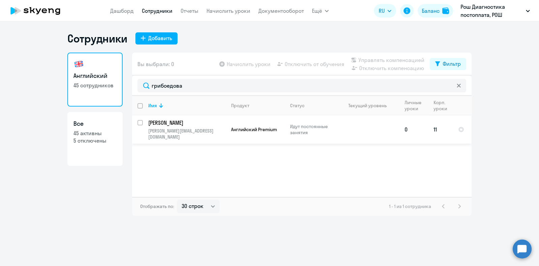
click at [184, 121] on p "[PERSON_NAME]" at bounding box center [186, 122] width 76 height 7
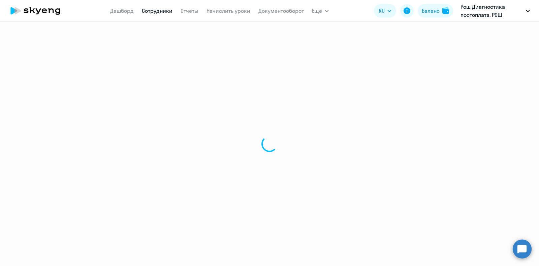
select select "english"
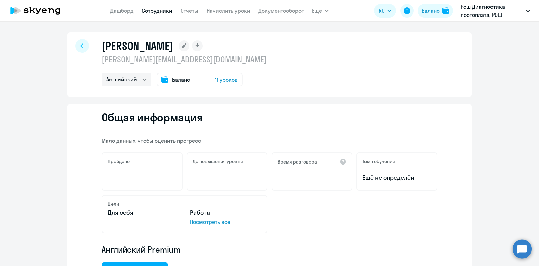
click at [80, 47] on icon at bounding box center [82, 45] width 4 height 5
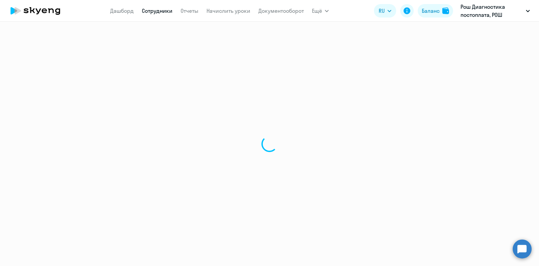
select select "30"
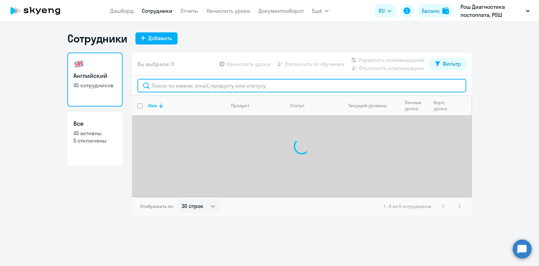
click at [217, 88] on input "text" at bounding box center [301, 85] width 329 height 13
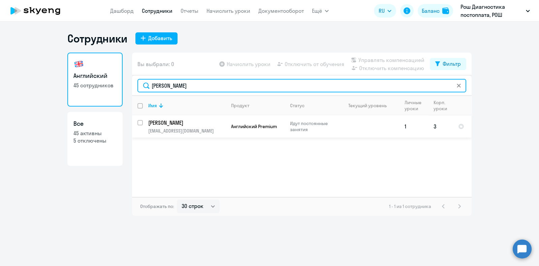
type input "[PERSON_NAME]"
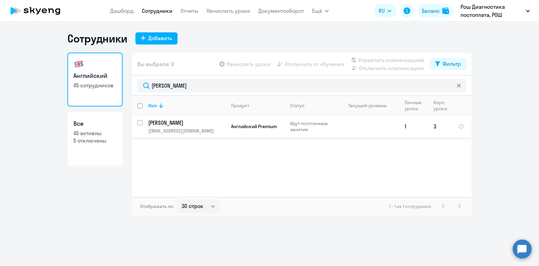
click at [206, 125] on p "[PERSON_NAME]" at bounding box center [186, 122] width 76 height 7
select select "english"
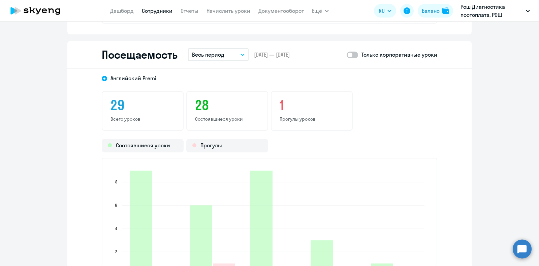
scroll to position [800, 0]
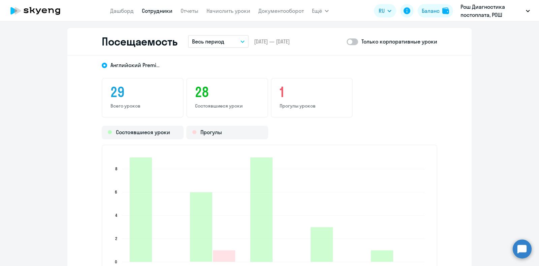
click at [349, 42] on span at bounding box center [352, 41] width 11 height 7
click at [347, 42] on input "checkbox" at bounding box center [346, 41] width 0 height 0
click at [348, 42] on span at bounding box center [352, 41] width 11 height 7
click at [347, 42] on input "checkbox" at bounding box center [346, 41] width 0 height 0
checkbox input "false"
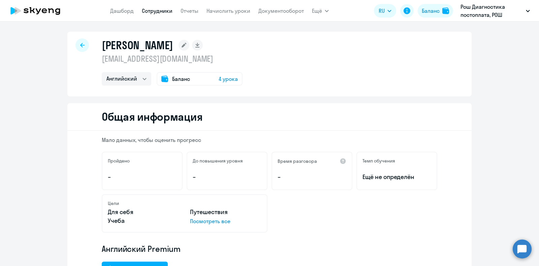
scroll to position [0, 0]
click at [219, 80] on span "4 урока" at bounding box center [228, 79] width 19 height 8
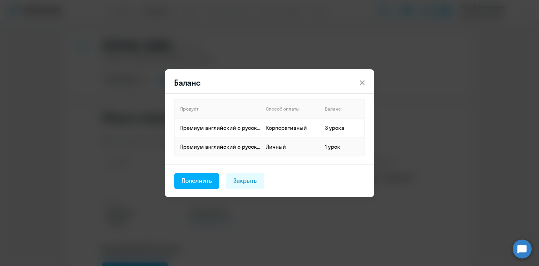
click at [362, 80] on icon at bounding box center [362, 83] width 8 height 8
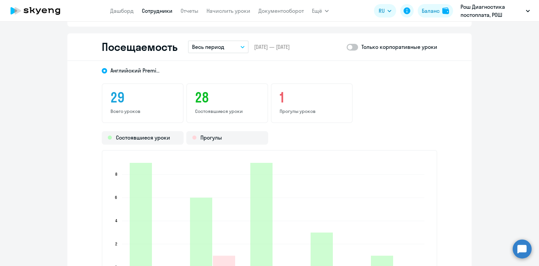
scroll to position [800, 0]
